Goal: Navigation & Orientation: Find specific page/section

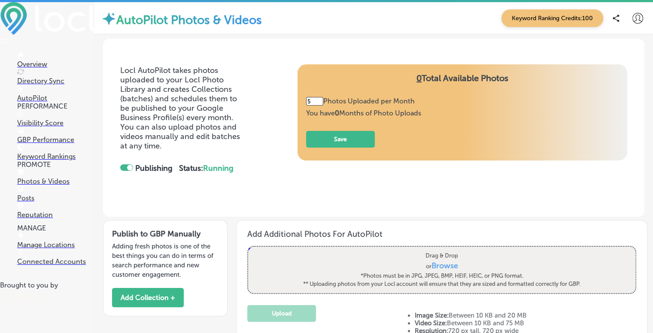
scroll to position [237, 0]
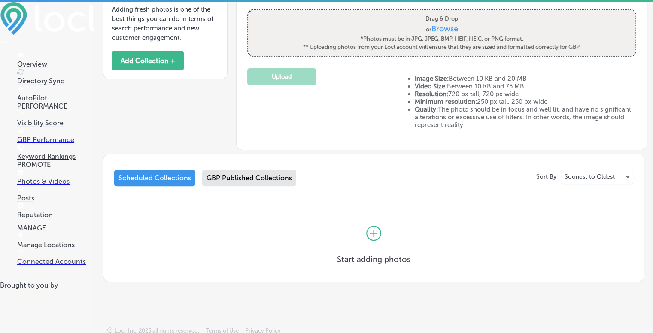
click at [42, 62] on p "Overview" at bounding box center [55, 64] width 77 height 8
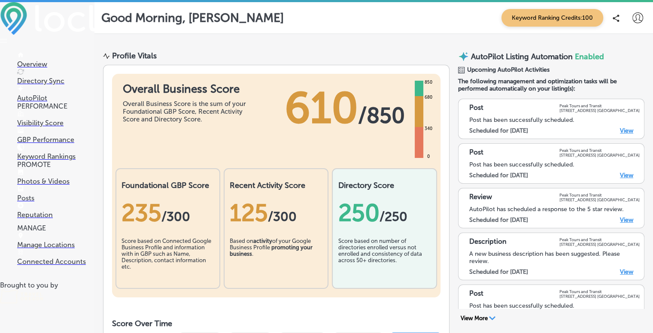
click at [29, 202] on p "Posts" at bounding box center [55, 198] width 77 height 8
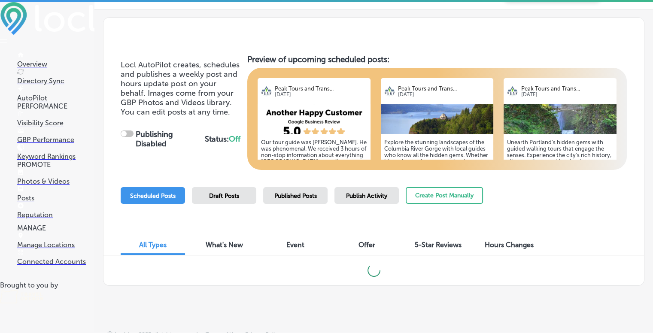
scroll to position [28, 0]
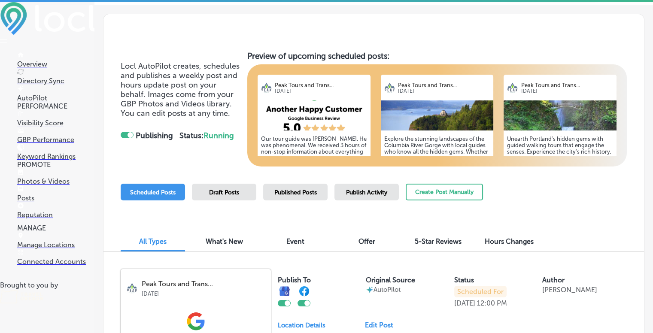
checkbox input "true"
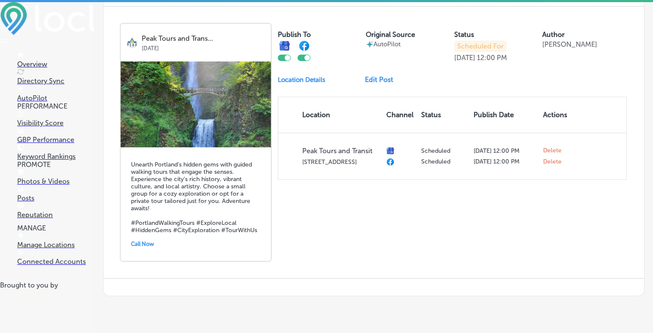
scroll to position [0, 0]
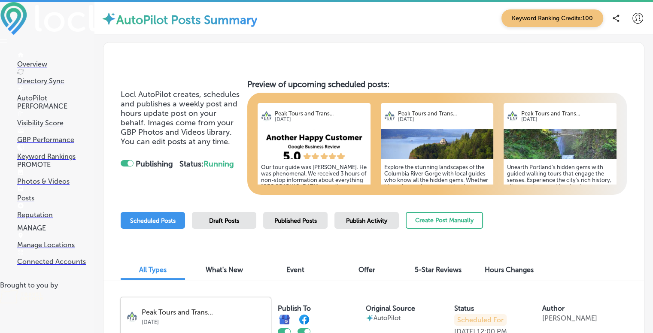
click at [43, 219] on p "Reputation" at bounding box center [55, 215] width 77 height 8
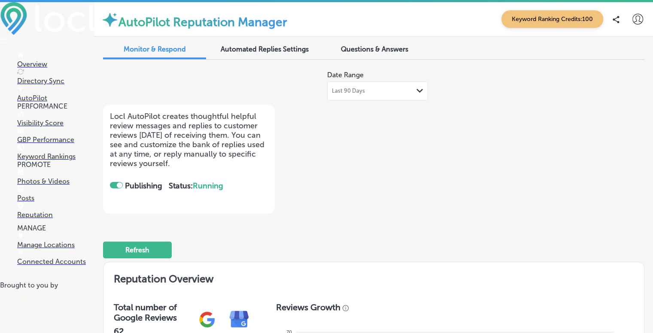
click at [115, 184] on div at bounding box center [116, 185] width 13 height 6
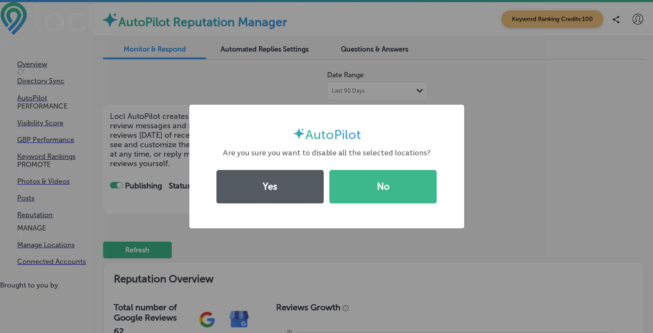
click at [306, 184] on button "Yes" at bounding box center [269, 186] width 107 height 33
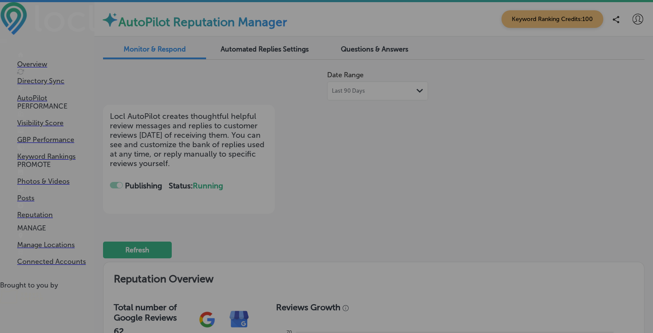
checkbox input "false"
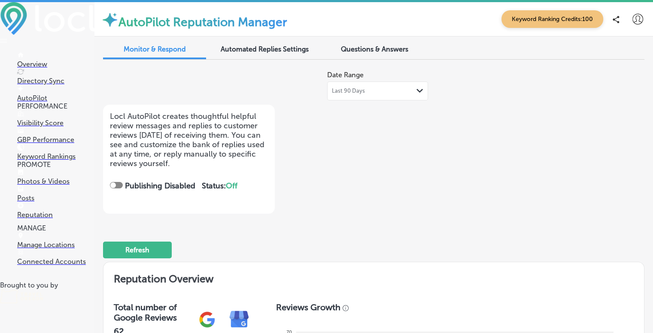
click at [50, 266] on p "Connected Accounts" at bounding box center [55, 262] width 77 height 8
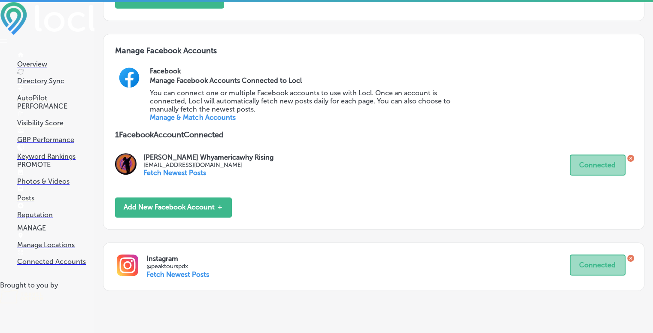
scroll to position [303, 0]
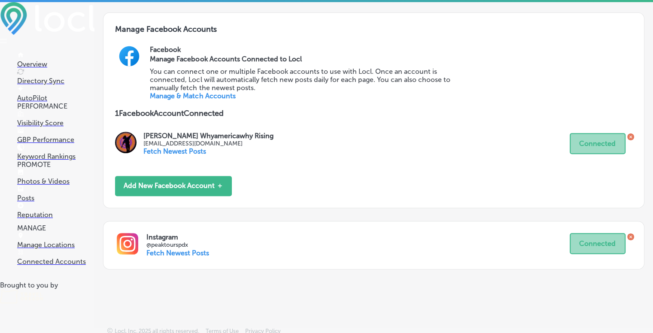
click at [627, 139] on icon at bounding box center [630, 137] width 7 height 7
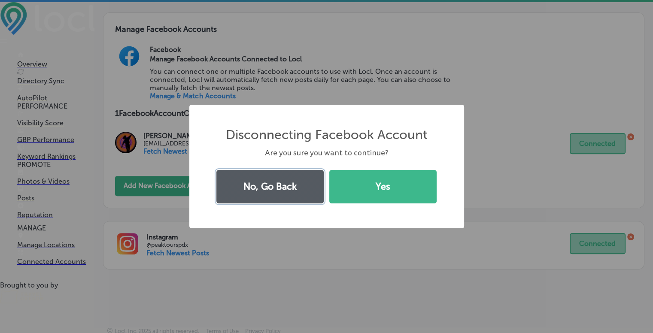
click at [291, 184] on button "No, Go Back" at bounding box center [269, 186] width 107 height 33
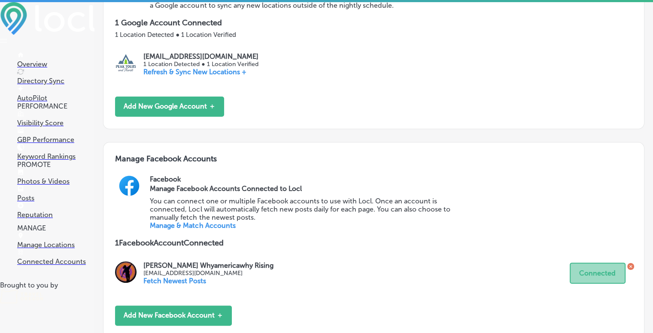
scroll to position [36, 0]
